Goal: Transaction & Acquisition: Purchase product/service

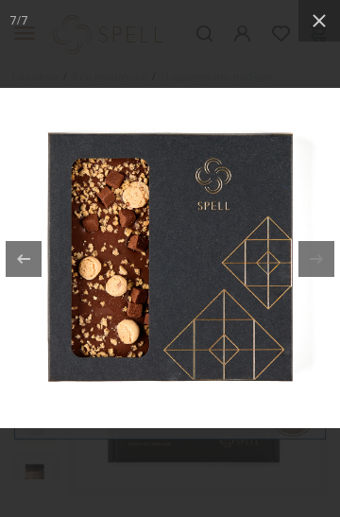
click at [322, 38] on button at bounding box center [319, 21] width 42 height 42
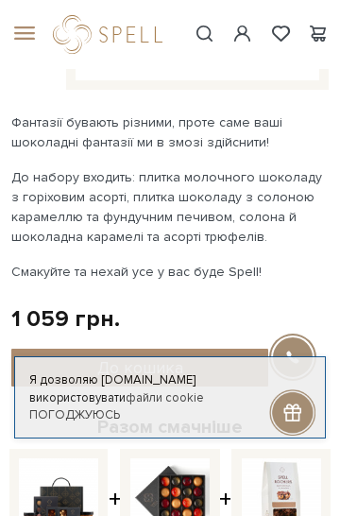
scroll to position [407, 0]
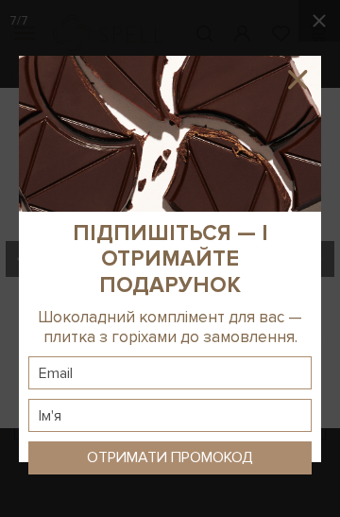
click at [325, 27] on div at bounding box center [170, 258] width 340 height 517
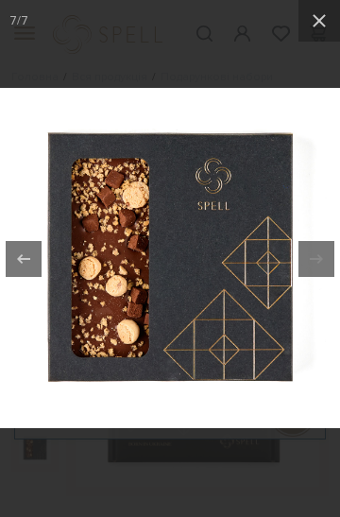
click at [321, 34] on button at bounding box center [319, 21] width 42 height 42
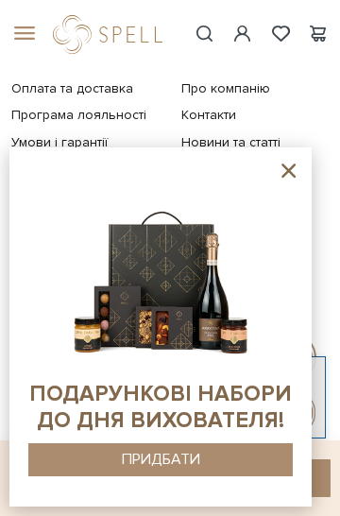
scroll to position [2893, 0]
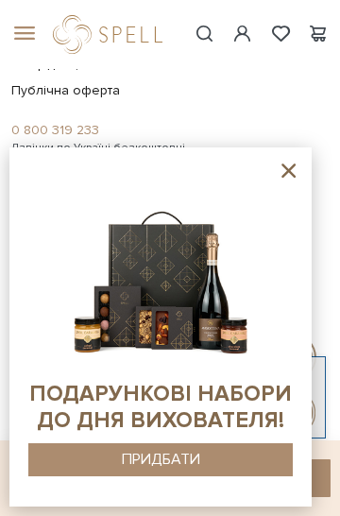
click at [291, 182] on icon at bounding box center [289, 171] width 24 height 24
